Goal: Find specific page/section: Find specific page/section

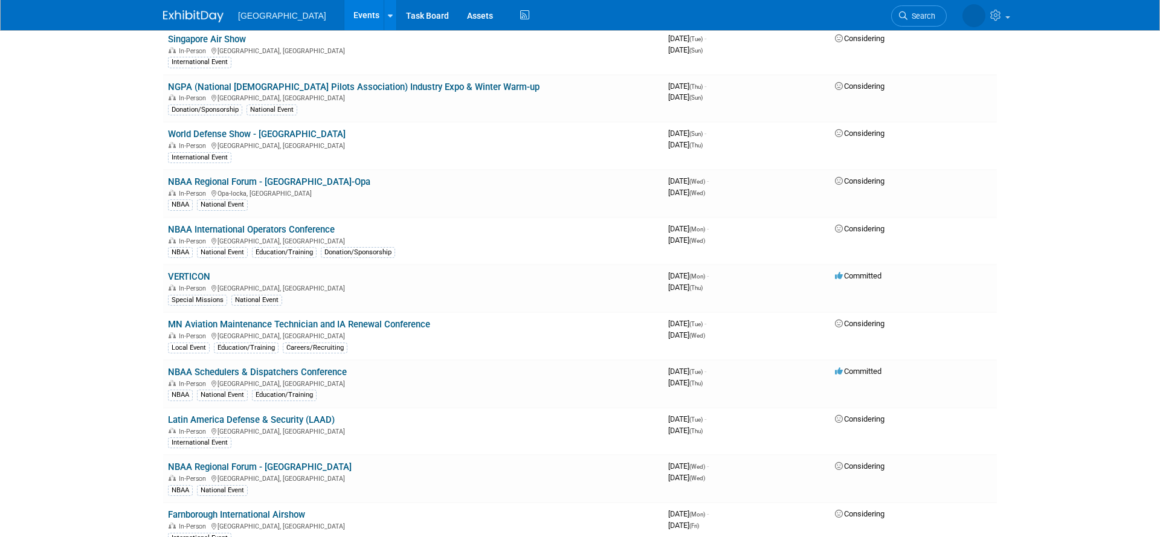
scroll to position [2022, 0]
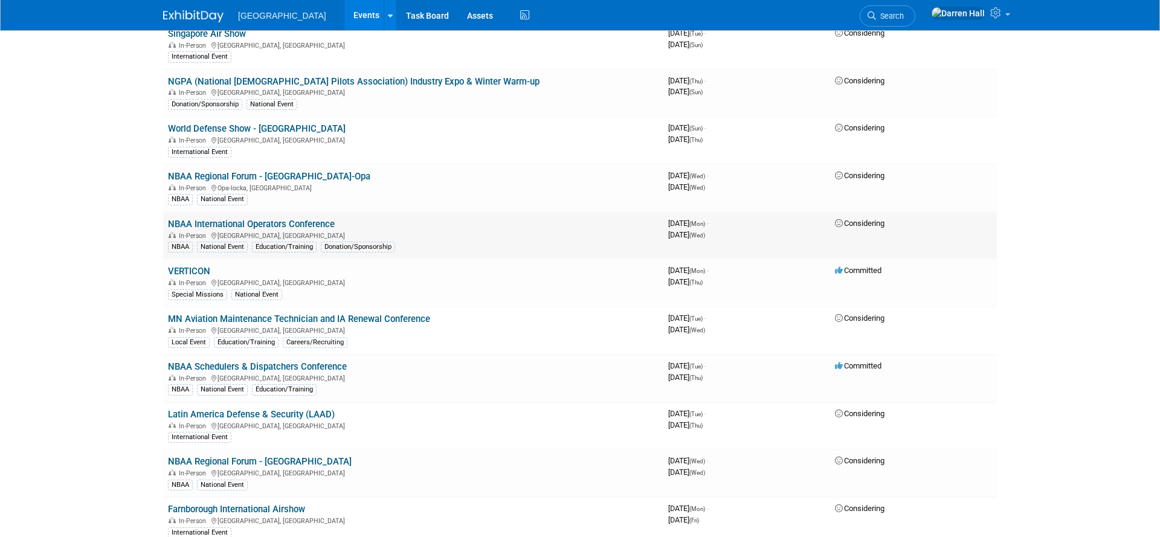
click at [265, 223] on link "NBAA International Operators Conference" at bounding box center [251, 224] width 167 height 11
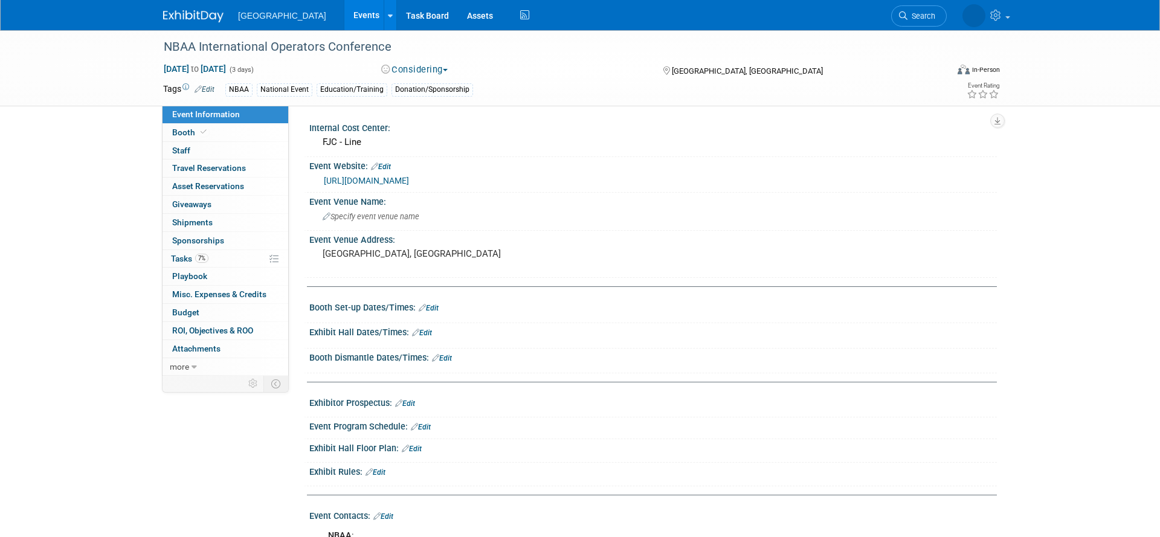
click at [181, 23] on div "Fargo Jet Center Events Add Event Bulk Upload Events Shareable Event Boards Rec…" at bounding box center [580, 15] width 834 height 30
click at [194, 21] on img at bounding box center [193, 16] width 60 height 12
